Goal: Navigation & Orientation: Find specific page/section

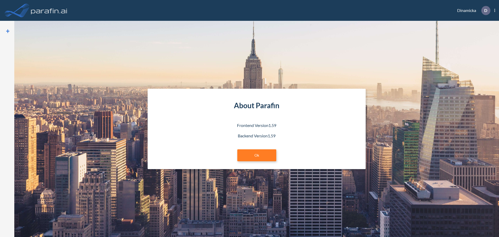
click at [38, 14] on img at bounding box center [49, 10] width 38 height 10
